Goal: Task Accomplishment & Management: Manage account settings

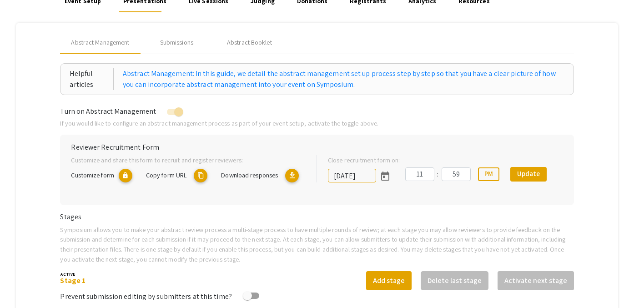
scroll to position [5, 0]
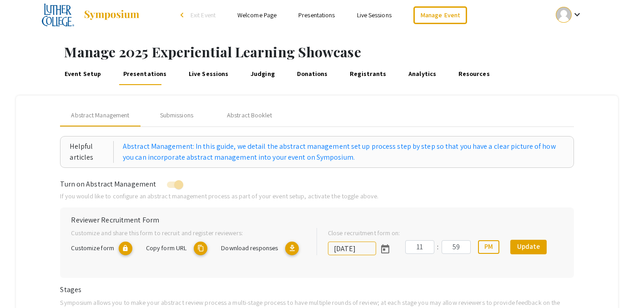
click at [90, 74] on link "Event Setup" at bounding box center [83, 74] width 40 height 22
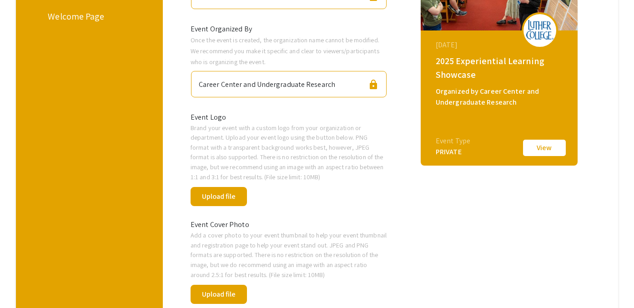
scroll to position [57, 0]
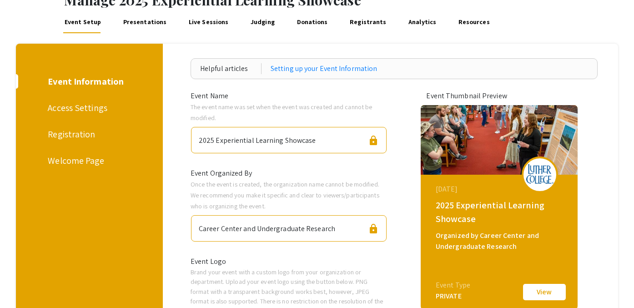
click at [85, 156] on div "Welcome Page" at bounding box center [88, 161] width 80 height 14
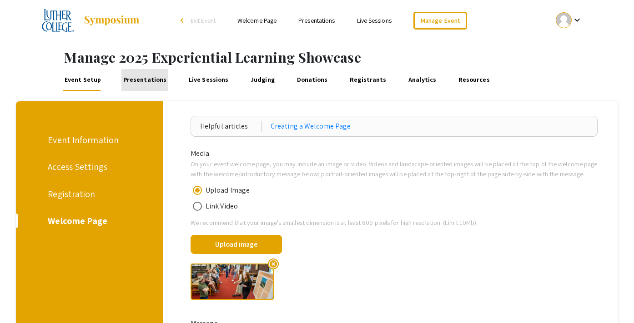
click at [145, 81] on link "Presentations" at bounding box center [144, 80] width 46 height 22
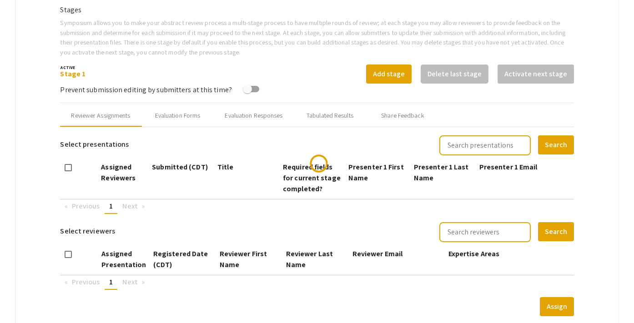
scroll to position [287, 0]
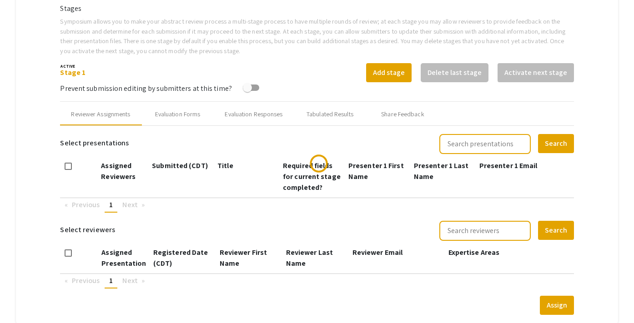
type input "[DATE]"
type input "11"
type input "59"
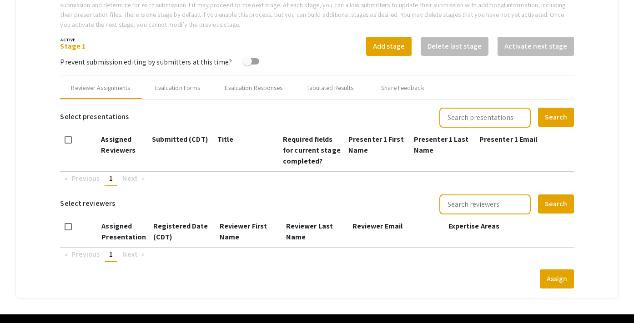
scroll to position [322, 0]
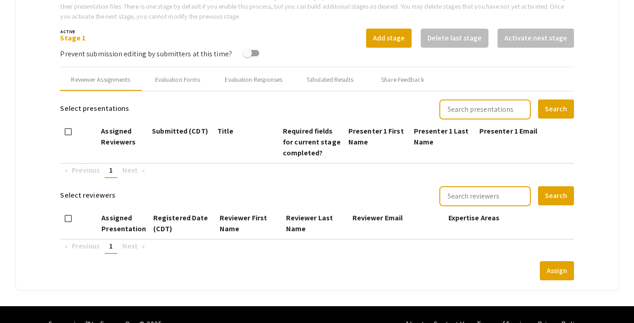
type input "[DATE]"
type input "11"
type input "59"
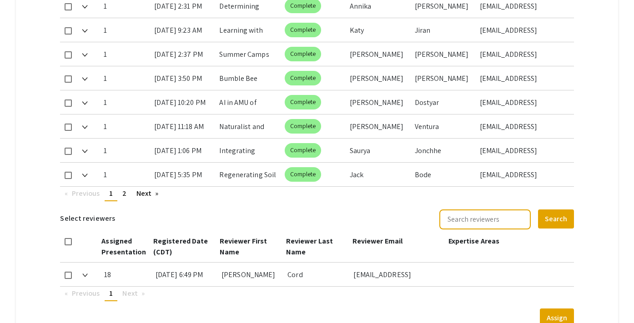
scroll to position [589, 0]
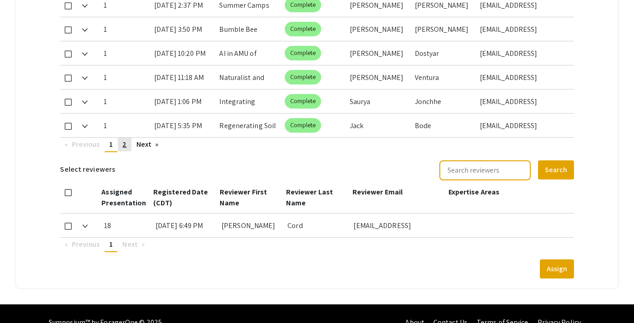
click at [125, 143] on span "2" at bounding box center [124, 145] width 4 height 10
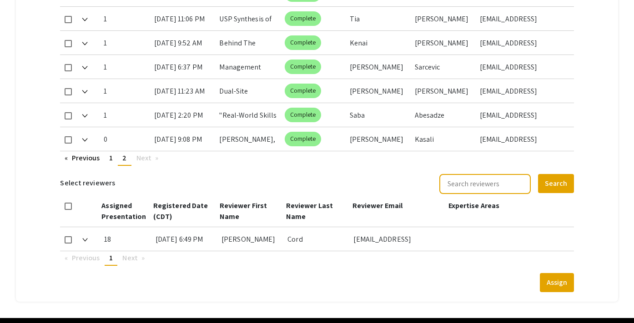
scroll to position [550, 0]
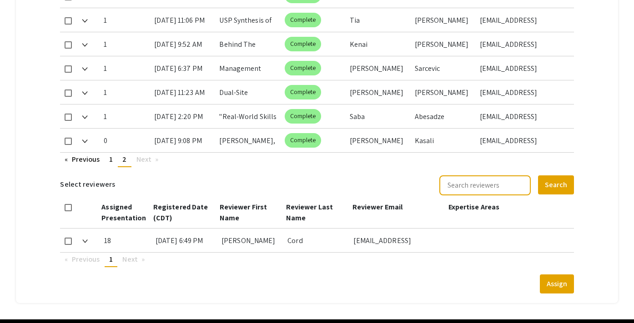
click at [211, 145] on div "[DATE] 9:08 PM" at bounding box center [183, 141] width 58 height 24
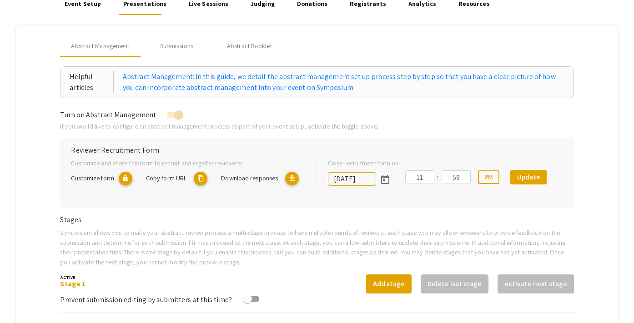
scroll to position [62, 0]
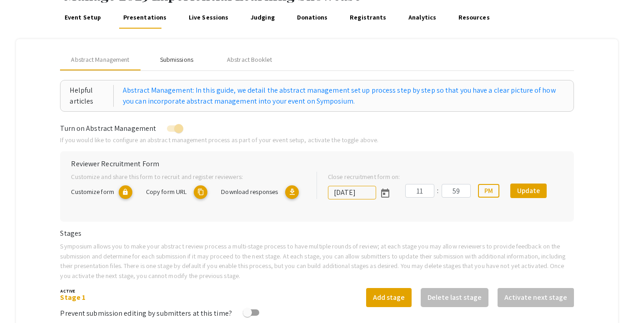
click at [172, 60] on div "Submissions" at bounding box center [176, 60] width 33 height 10
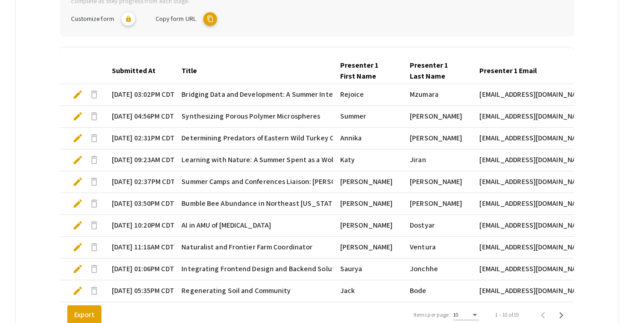
scroll to position [311, 0]
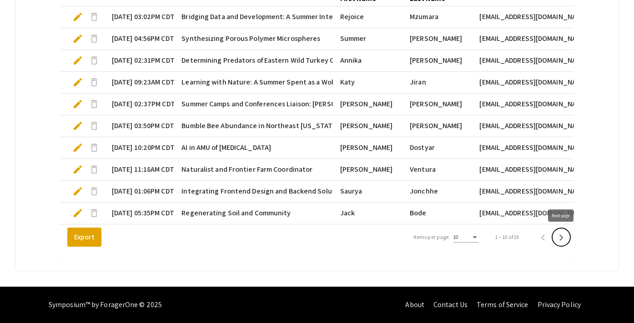
click at [560, 236] on icon "Next page" at bounding box center [561, 238] width 4 height 6
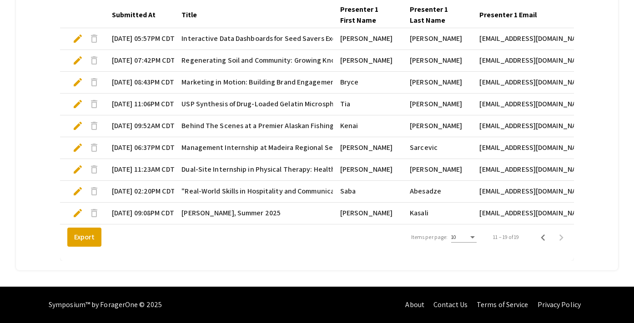
scroll to position [289, 0]
click at [74, 215] on span "edit" at bounding box center [77, 213] width 11 height 11
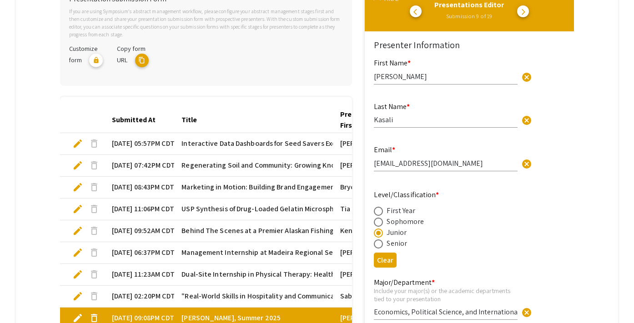
scroll to position [164, 0]
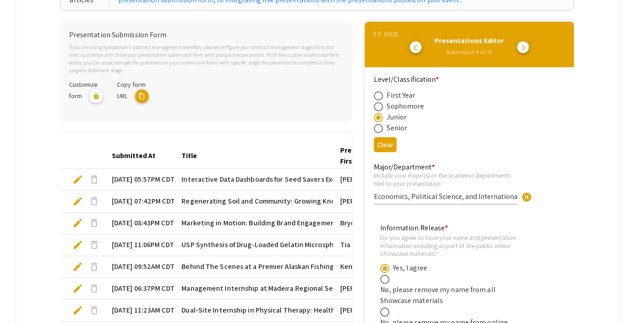
type input "1"
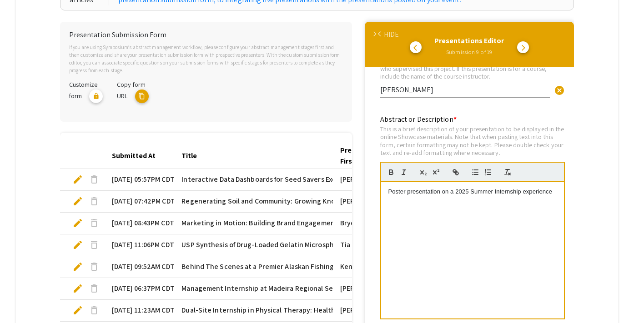
scroll to position [714, 0]
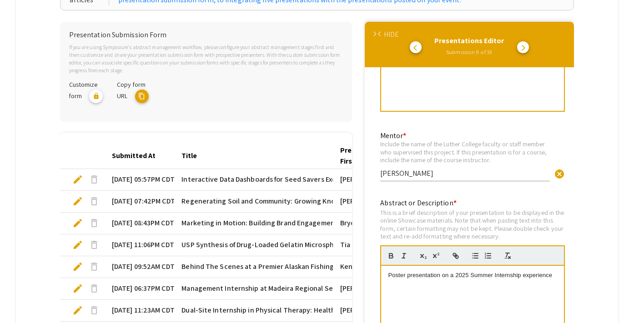
click at [381, 34] on span "arrow_back_ios" at bounding box center [381, 34] width 6 height 6
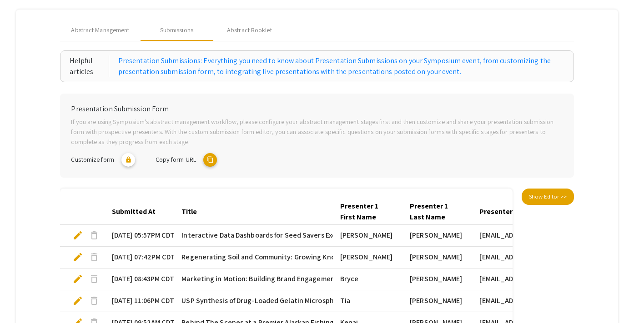
scroll to position [0, 0]
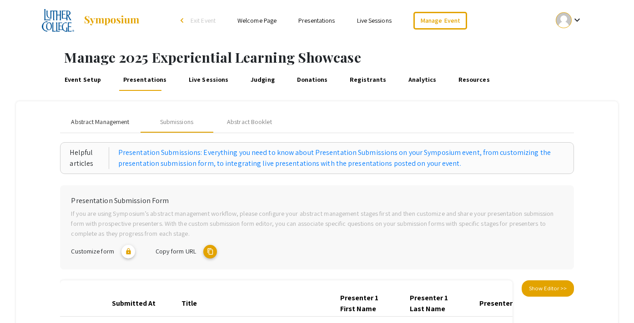
click at [106, 123] on span "Abstract Management" at bounding box center [100, 122] width 58 height 10
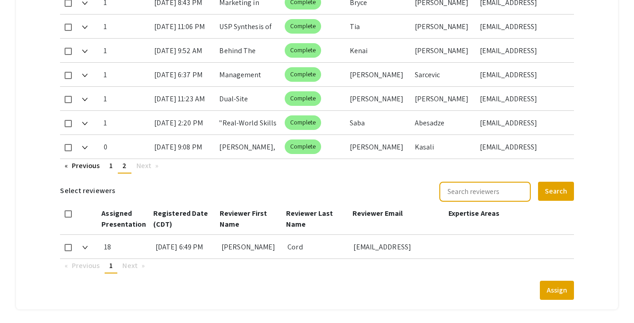
scroll to position [583, 0]
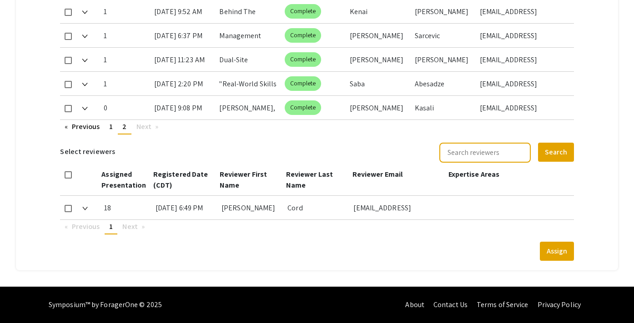
click at [68, 108] on span at bounding box center [68, 108] width 7 height 7
click at [68, 112] on input "checkbox" at bounding box center [68, 112] width 0 height 0
checkbox input "true"
click at [68, 207] on span at bounding box center [68, 208] width 7 height 7
click at [68, 212] on input "checkbox" at bounding box center [68, 212] width 0 height 0
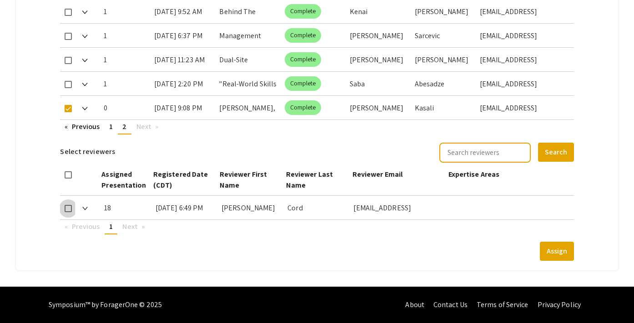
checkbox input "true"
click at [564, 253] on button "Assign" at bounding box center [557, 251] width 34 height 19
click at [561, 254] on button "Assign" at bounding box center [557, 251] width 34 height 19
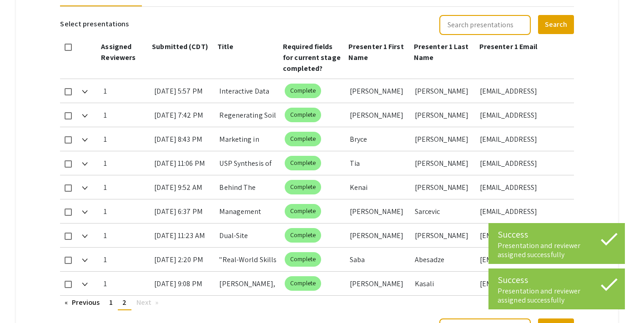
scroll to position [206, 0]
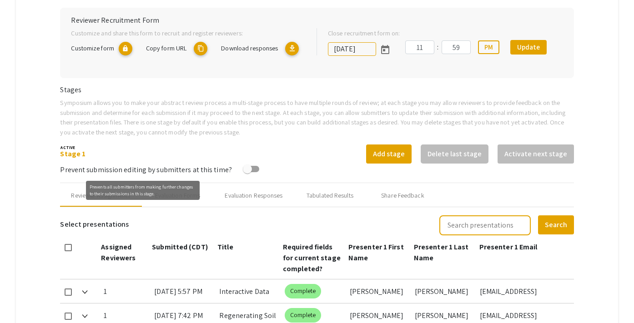
click at [200, 204] on mat-tooltip-component "Prevents all submitters from making further changes to their submissions in thi…" at bounding box center [143, 191] width 126 height 32
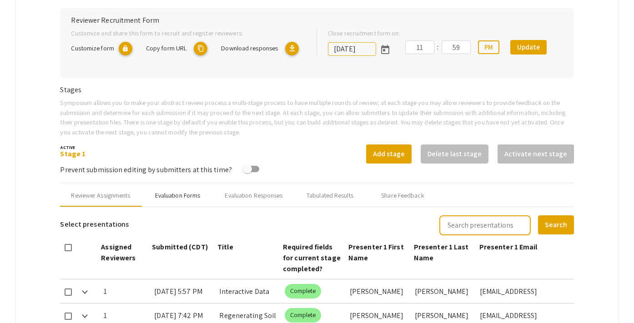
click at [200, 199] on div "Evaluation Forms" at bounding box center [177, 196] width 45 height 10
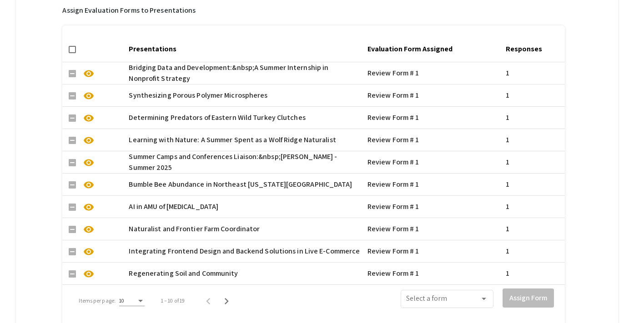
scroll to position [696, 0]
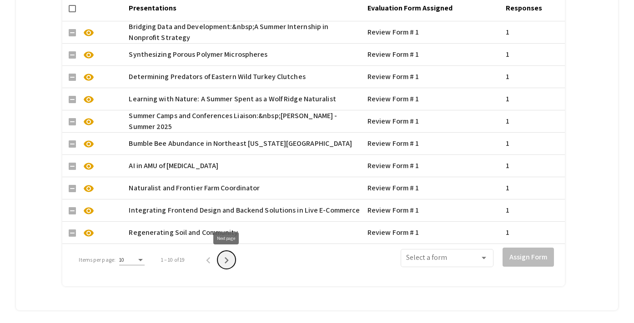
click at [229, 256] on icon "Next page" at bounding box center [226, 260] width 13 height 13
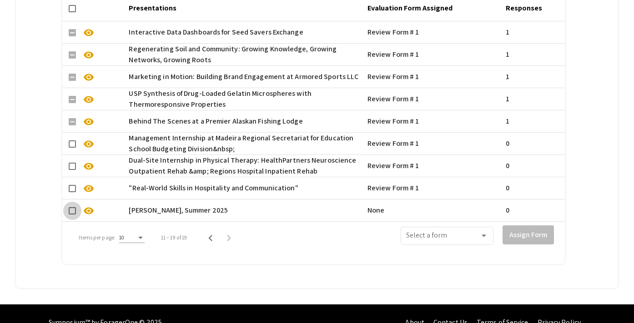
click at [71, 212] on span at bounding box center [72, 210] width 7 height 7
click at [72, 215] on input "checkbox" at bounding box center [72, 215] width 0 height 0
checkbox input "true"
click at [470, 235] on span at bounding box center [443, 238] width 74 height 8
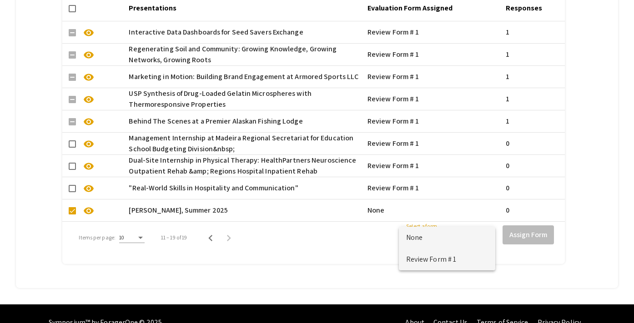
click at [465, 259] on span "Review Form # 1" at bounding box center [447, 260] width 82 height 22
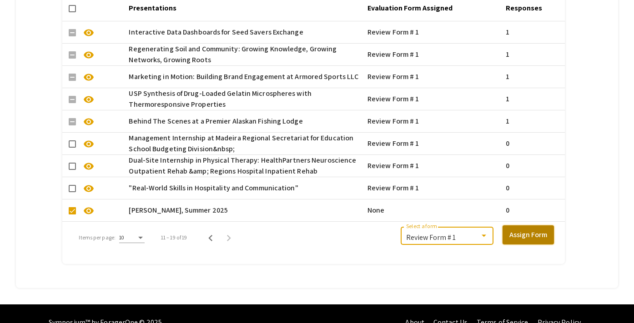
click at [528, 232] on button "Assign Form" at bounding box center [528, 235] width 51 height 19
